Goal: Information Seeking & Learning: Find specific fact

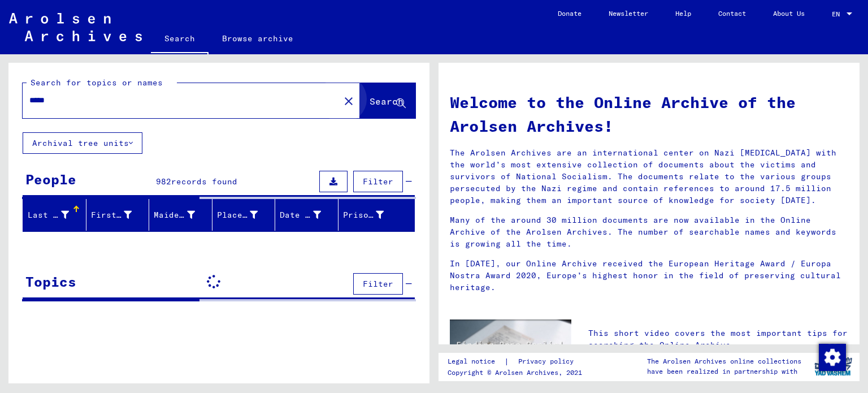
click at [389, 112] on button "Search" at bounding box center [387, 100] width 55 height 35
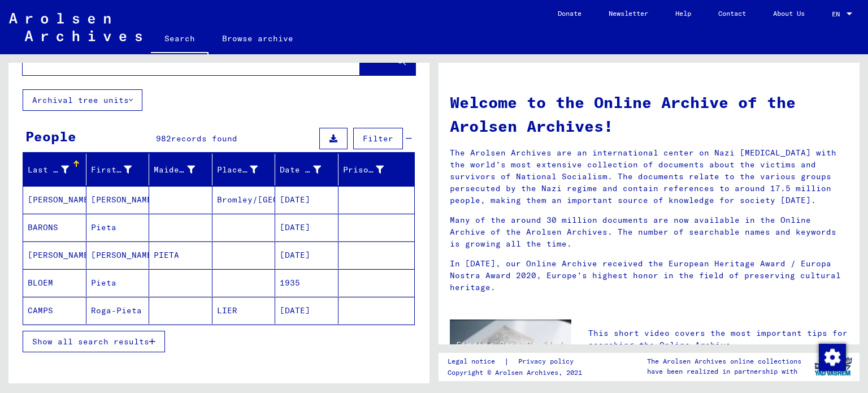
scroll to position [24, 0]
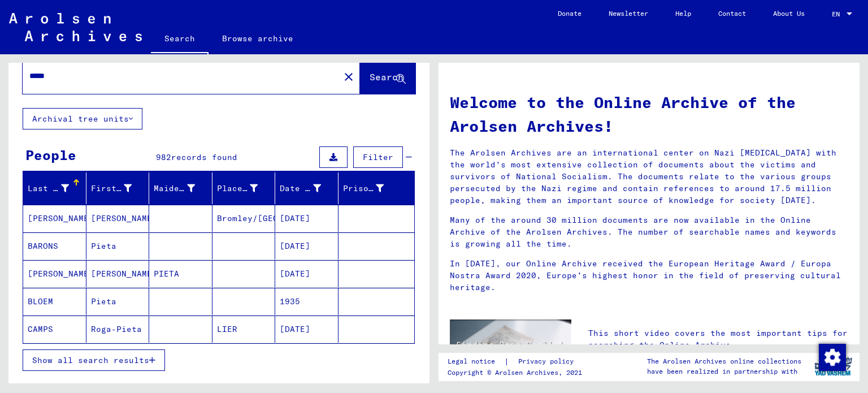
click at [127, 121] on button "Archival tree units" at bounding box center [83, 118] width 120 height 21
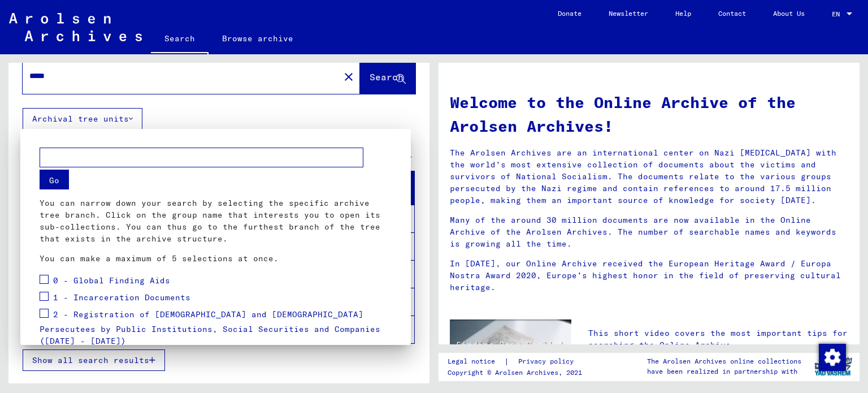
click at [348, 126] on div at bounding box center [434, 196] width 868 height 393
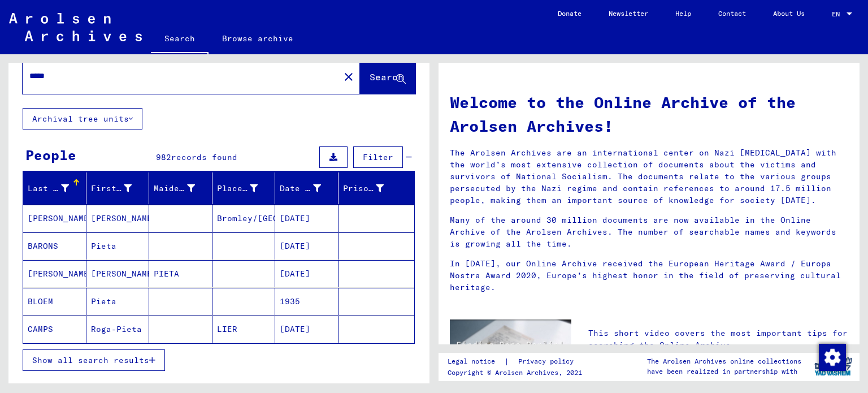
scroll to position [0, 0]
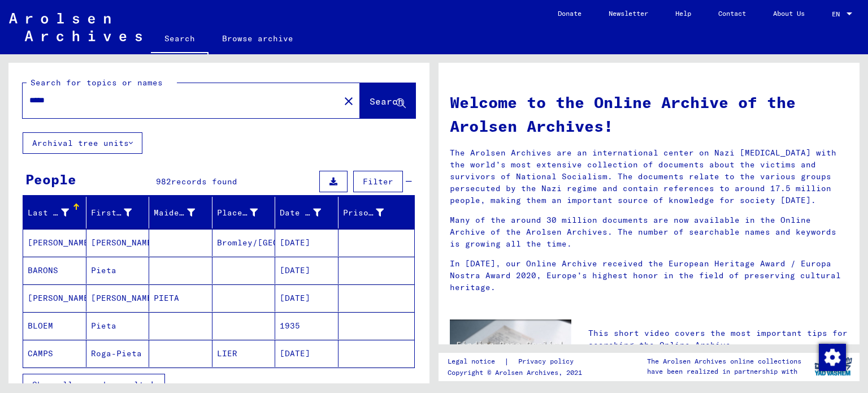
click at [364, 178] on span "Filter" at bounding box center [378, 181] width 31 height 10
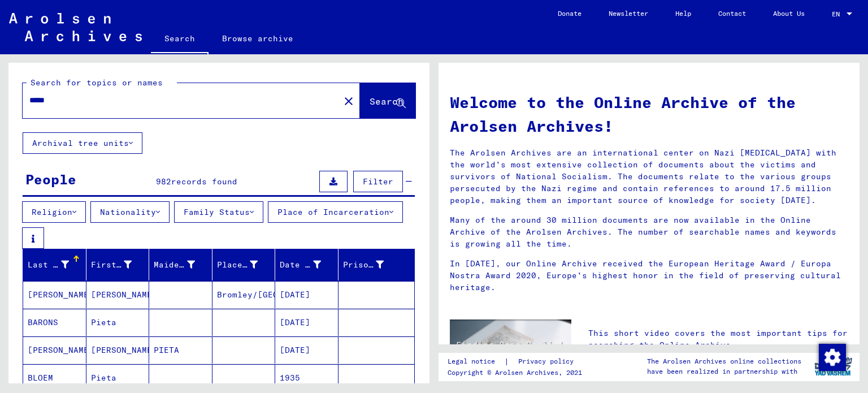
click at [156, 202] on button "Nationality" at bounding box center [129, 211] width 79 height 21
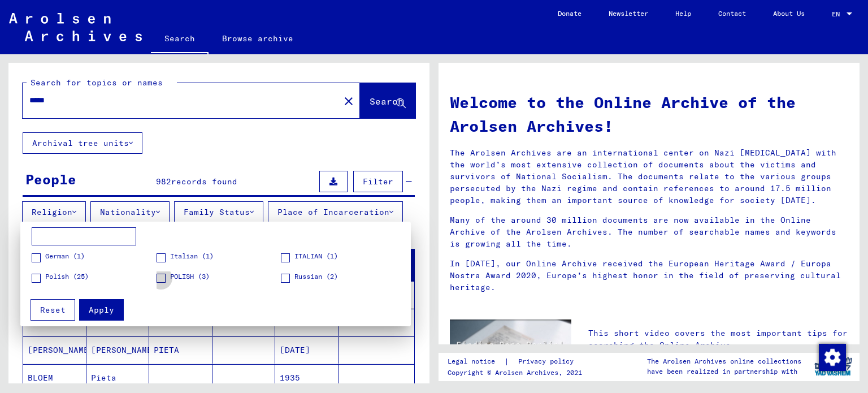
click at [166, 272] on label "POLISH (3)" at bounding box center [182, 276] width 53 height 11
click at [33, 275] on span at bounding box center [36, 277] width 9 height 9
click at [106, 307] on span "Apply" at bounding box center [101, 310] width 25 height 10
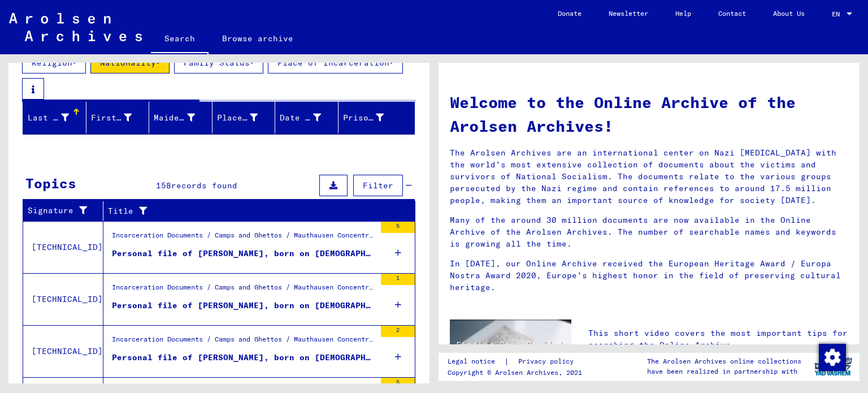
scroll to position [149, 0]
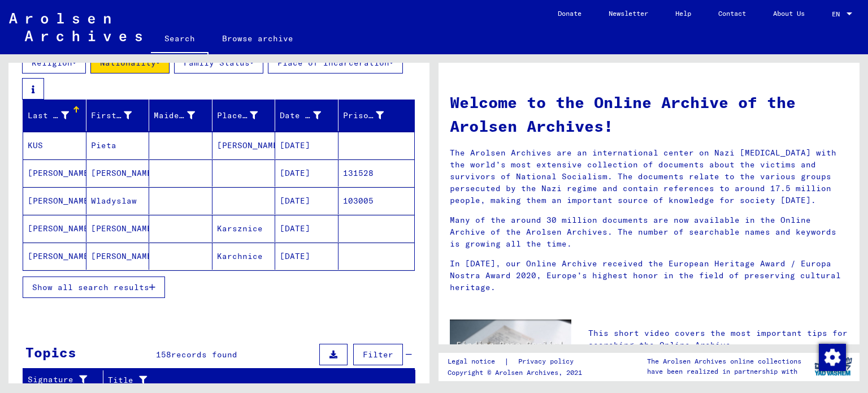
click at [112, 292] on span "Show all search results" at bounding box center [90, 287] width 117 height 10
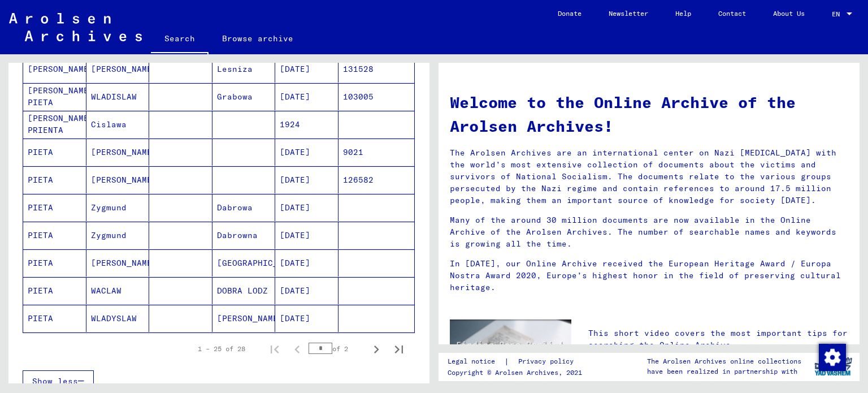
scroll to position [642, 0]
click at [244, 321] on mat-cell "[PERSON_NAME]" at bounding box center [243, 316] width 63 height 27
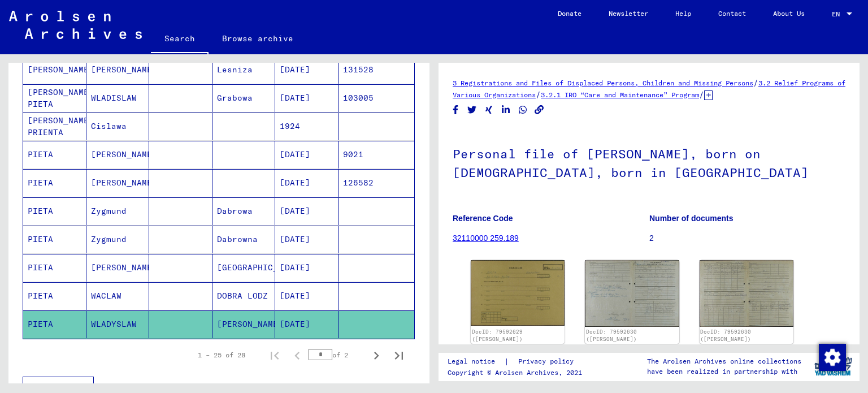
scroll to position [72, 0]
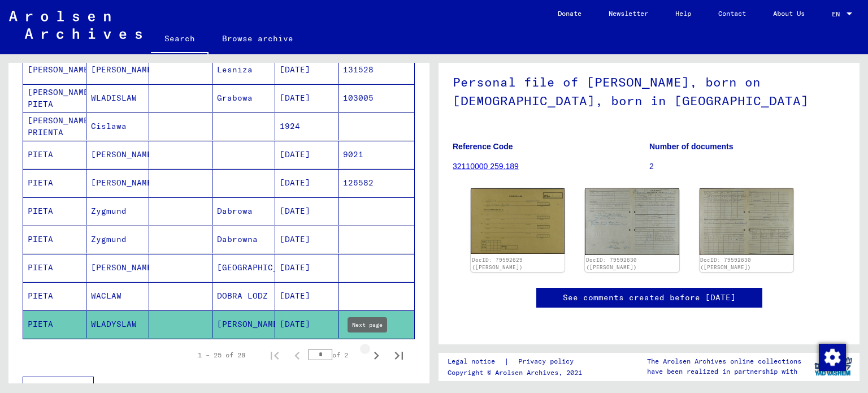
click at [369, 347] on icon "Next page" at bounding box center [376, 355] width 16 height 16
type input "*"
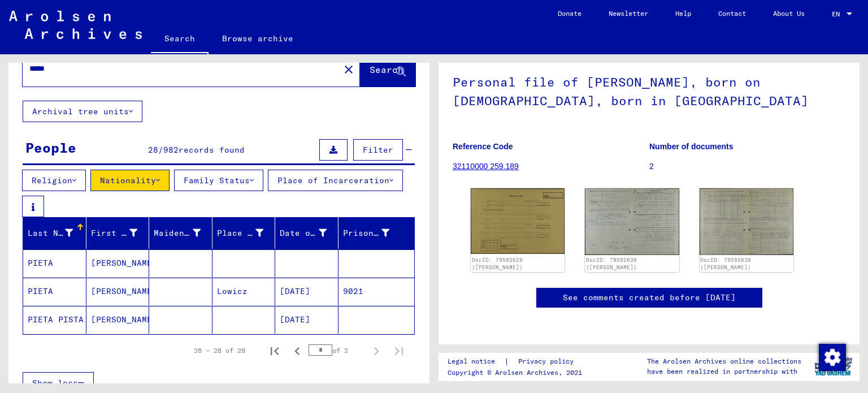
scroll to position [0, 0]
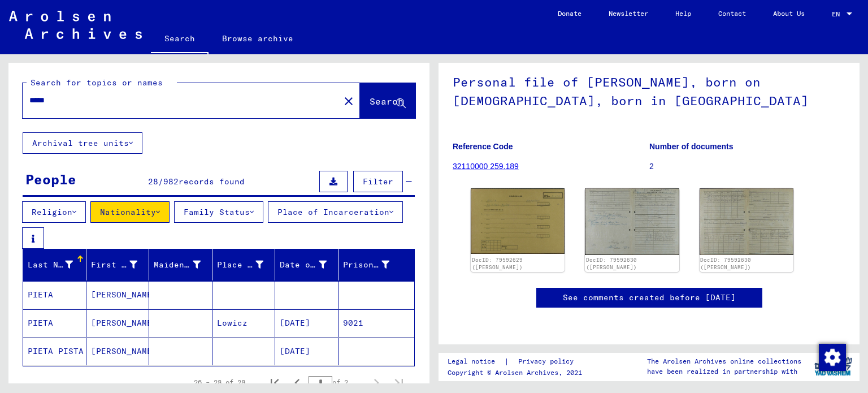
click at [188, 93] on div "*****" at bounding box center [178, 100] width 310 height 25
click at [185, 97] on div "*****" at bounding box center [178, 100] width 310 height 25
click at [185, 97] on input "*****" at bounding box center [180, 100] width 303 height 12
type input "******"
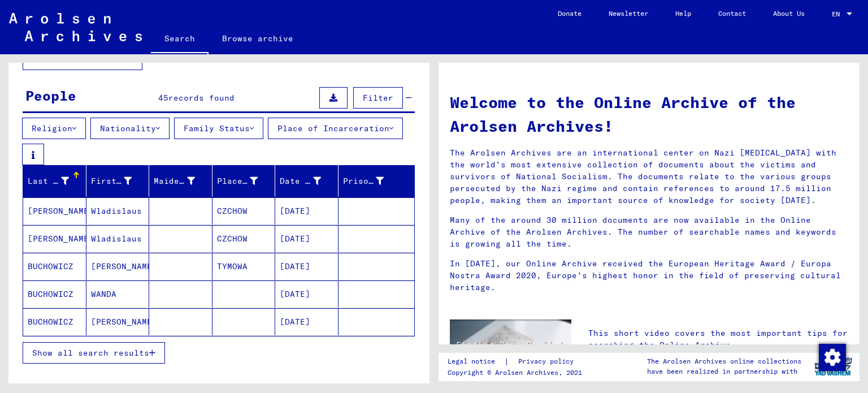
scroll to position [133, 0]
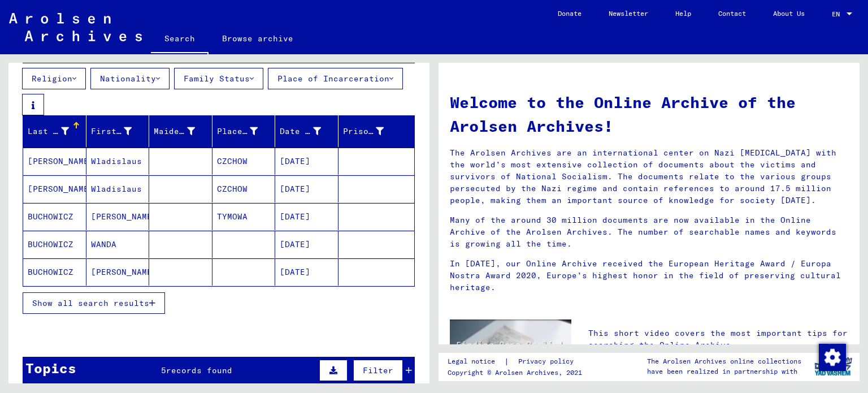
click at [130, 306] on span "Show all search results" at bounding box center [90, 303] width 117 height 10
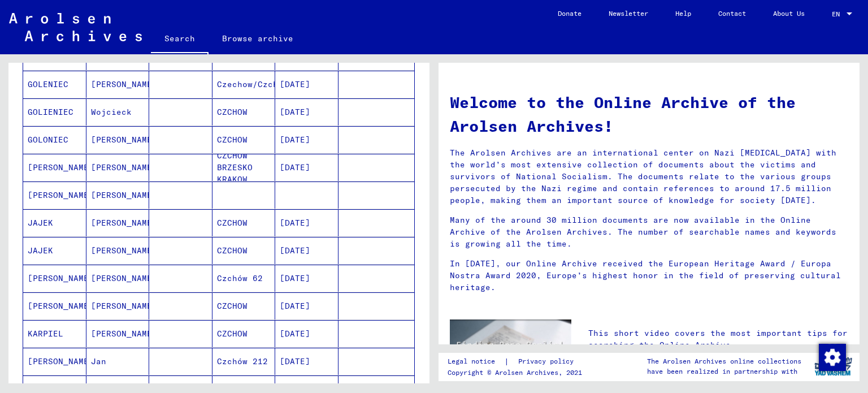
scroll to position [515, 0]
click at [190, 279] on mat-cell at bounding box center [180, 277] width 63 height 27
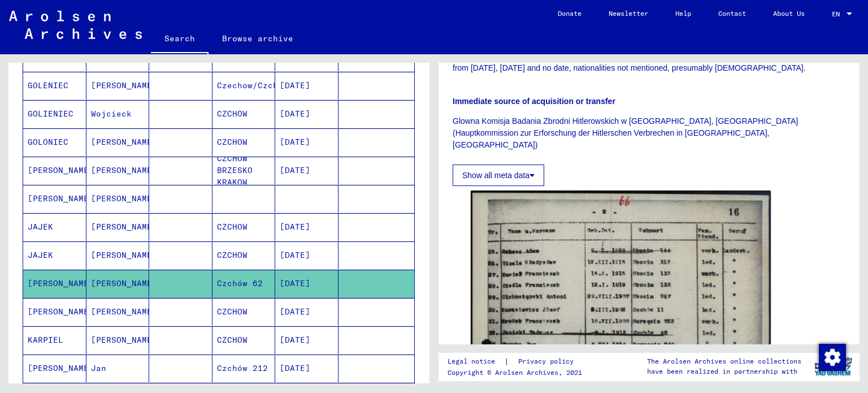
scroll to position [331, 0]
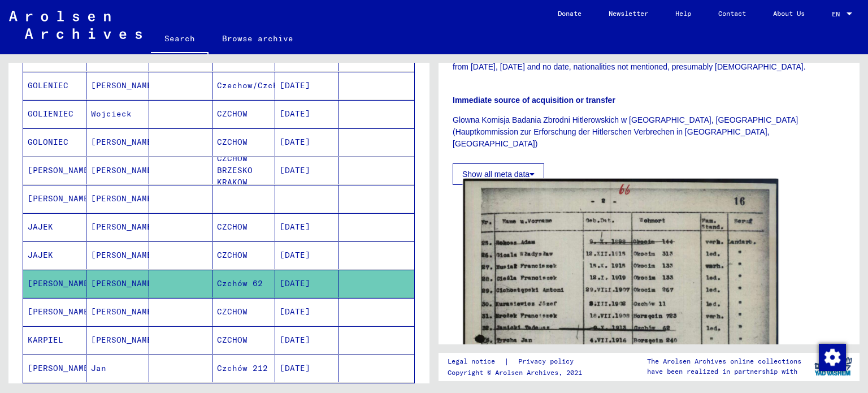
click at [555, 237] on img at bounding box center [620, 400] width 315 height 442
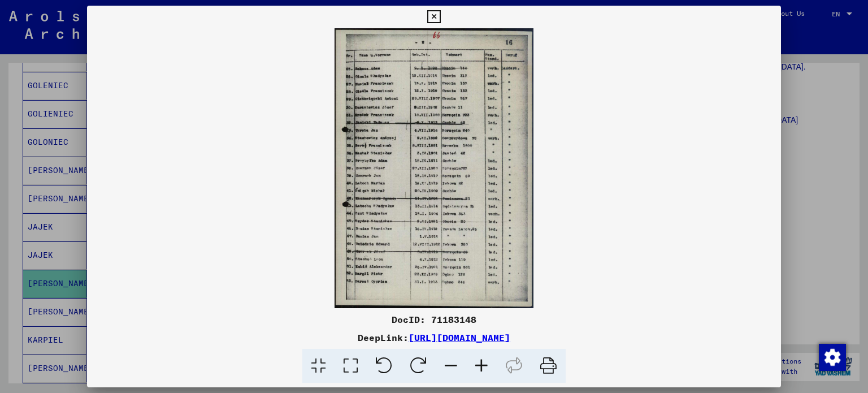
click at [43, 216] on div at bounding box center [434, 196] width 868 height 393
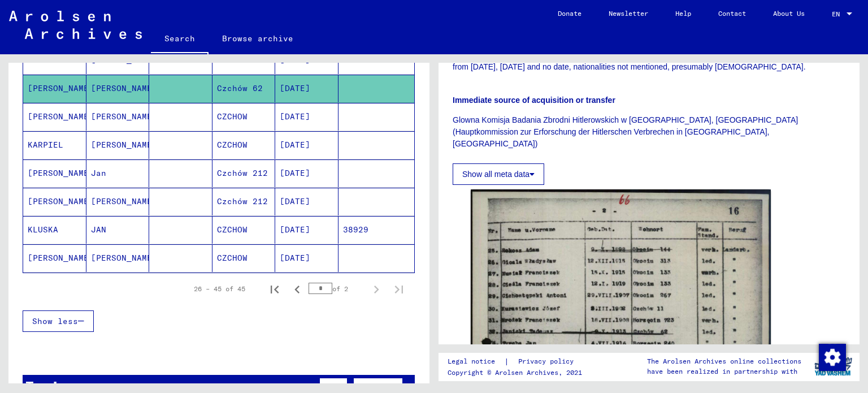
scroll to position [714, 0]
click at [290, 286] on icon "Previous page" at bounding box center [297, 290] width 16 height 16
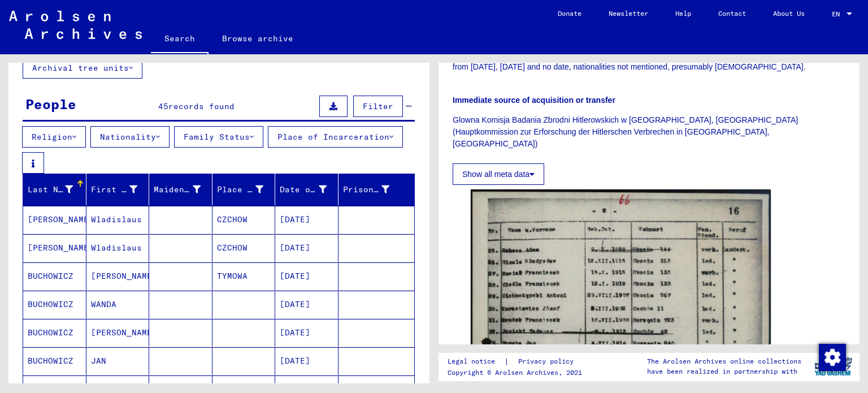
scroll to position [0, 0]
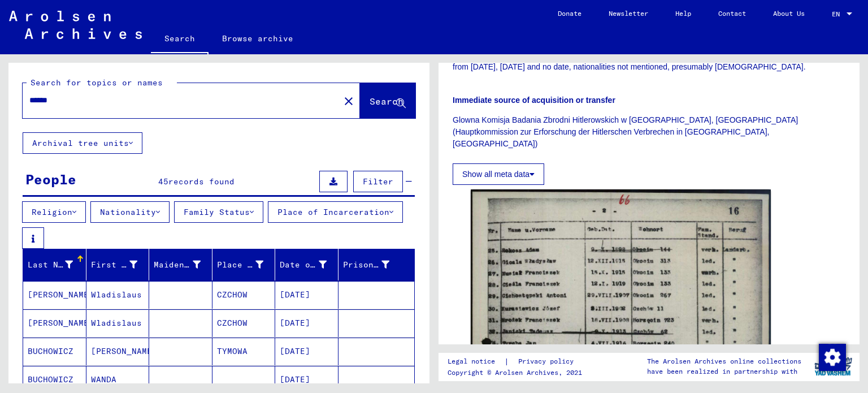
click at [366, 92] on button "Search" at bounding box center [387, 100] width 55 height 35
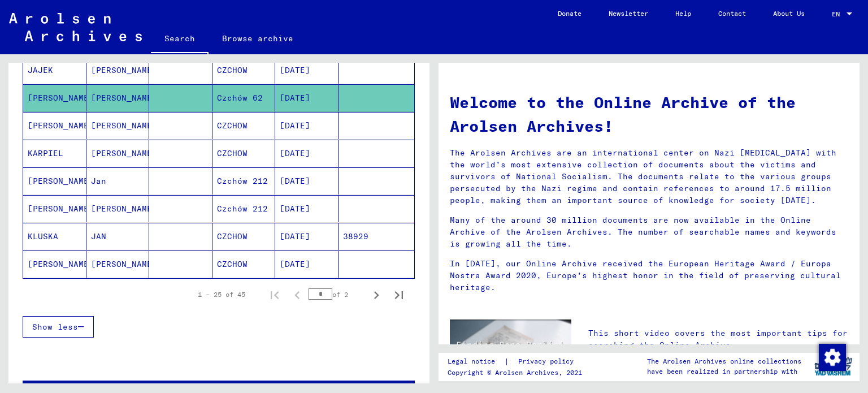
scroll to position [695, 0]
click at [368, 291] on icon "Next page" at bounding box center [376, 295] width 16 height 16
type input "*"
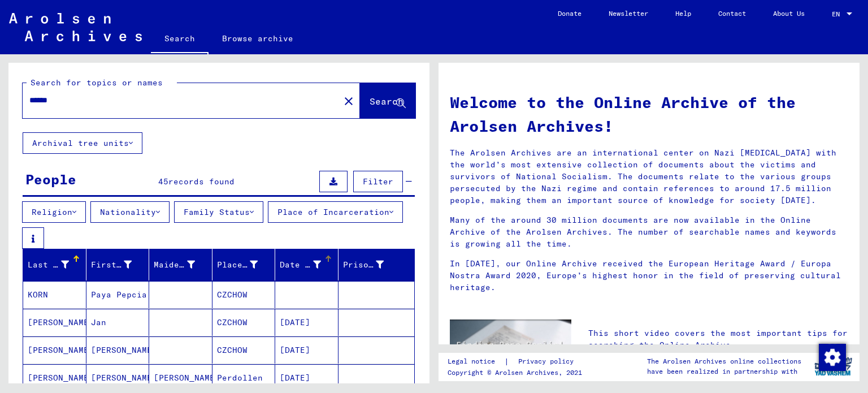
scroll to position [0, 0]
click at [211, 96] on input "******" at bounding box center [177, 100] width 297 height 12
type input "*****"
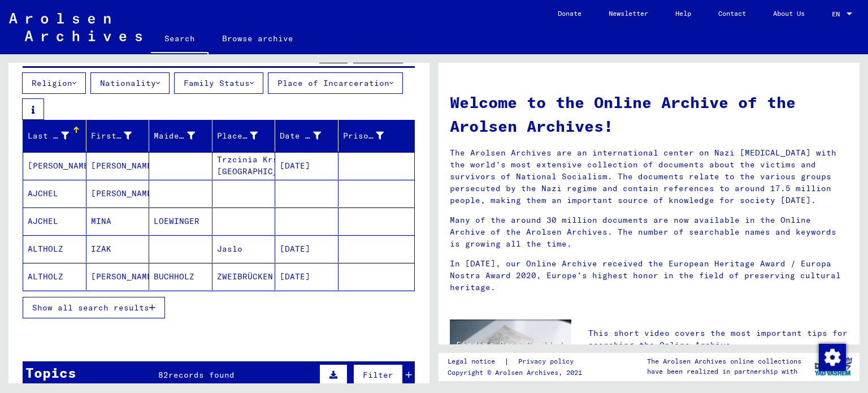
scroll to position [129, 0]
click at [160, 82] on icon at bounding box center [158, 83] width 4 height 8
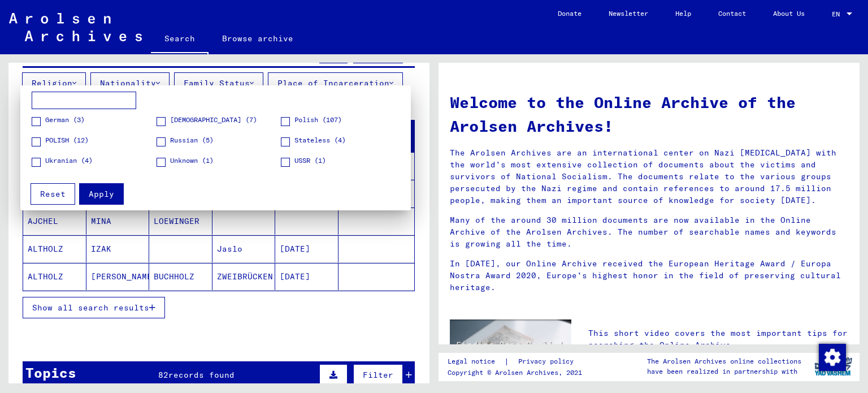
click at [288, 127] on mat-checkbox "Polish (107)" at bounding box center [311, 123] width 61 height 17
click at [288, 124] on span at bounding box center [285, 121] width 9 height 9
click at [38, 138] on span at bounding box center [36, 141] width 9 height 9
click at [90, 184] on button "Apply" at bounding box center [101, 193] width 45 height 21
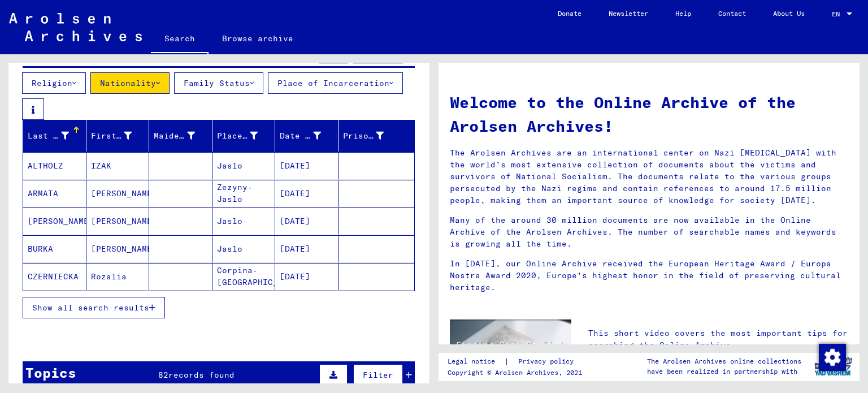
click at [106, 305] on span "Show all search results" at bounding box center [90, 307] width 117 height 10
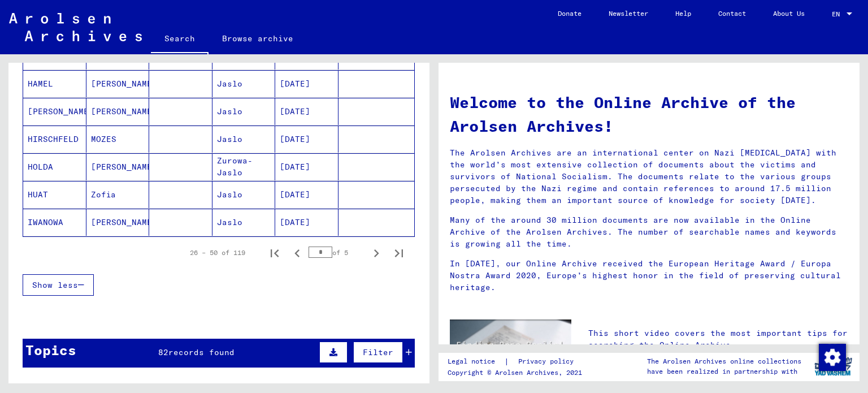
scroll to position [738, 0]
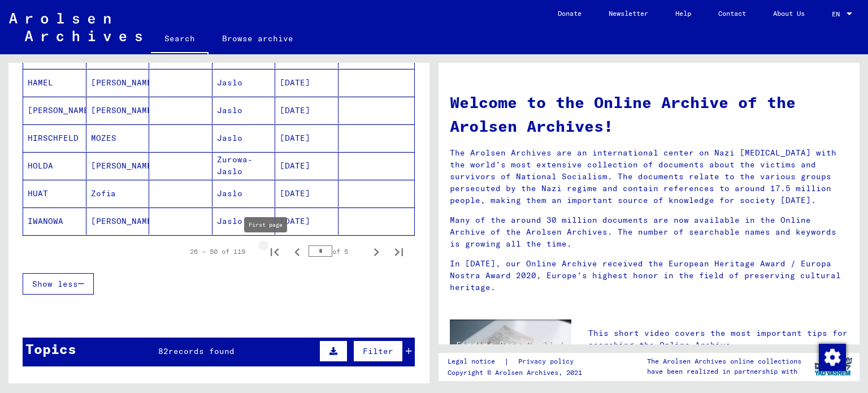
click at [271, 253] on icon "First page" at bounding box center [275, 252] width 8 height 8
type input "*"
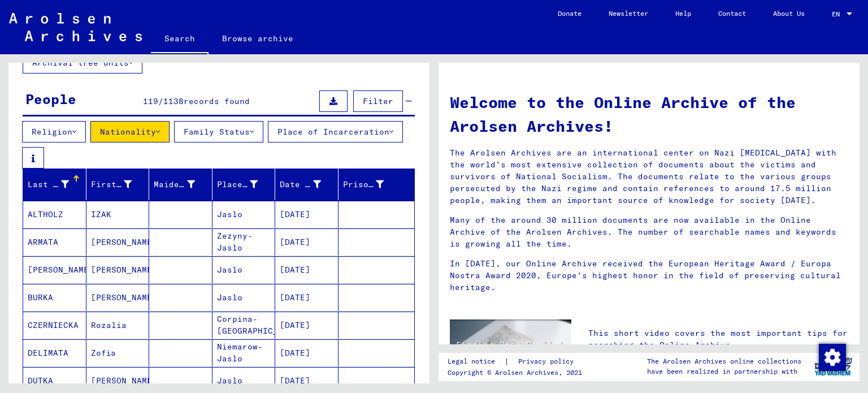
scroll to position [78, 0]
